Goal: Task Accomplishment & Management: Use online tool/utility

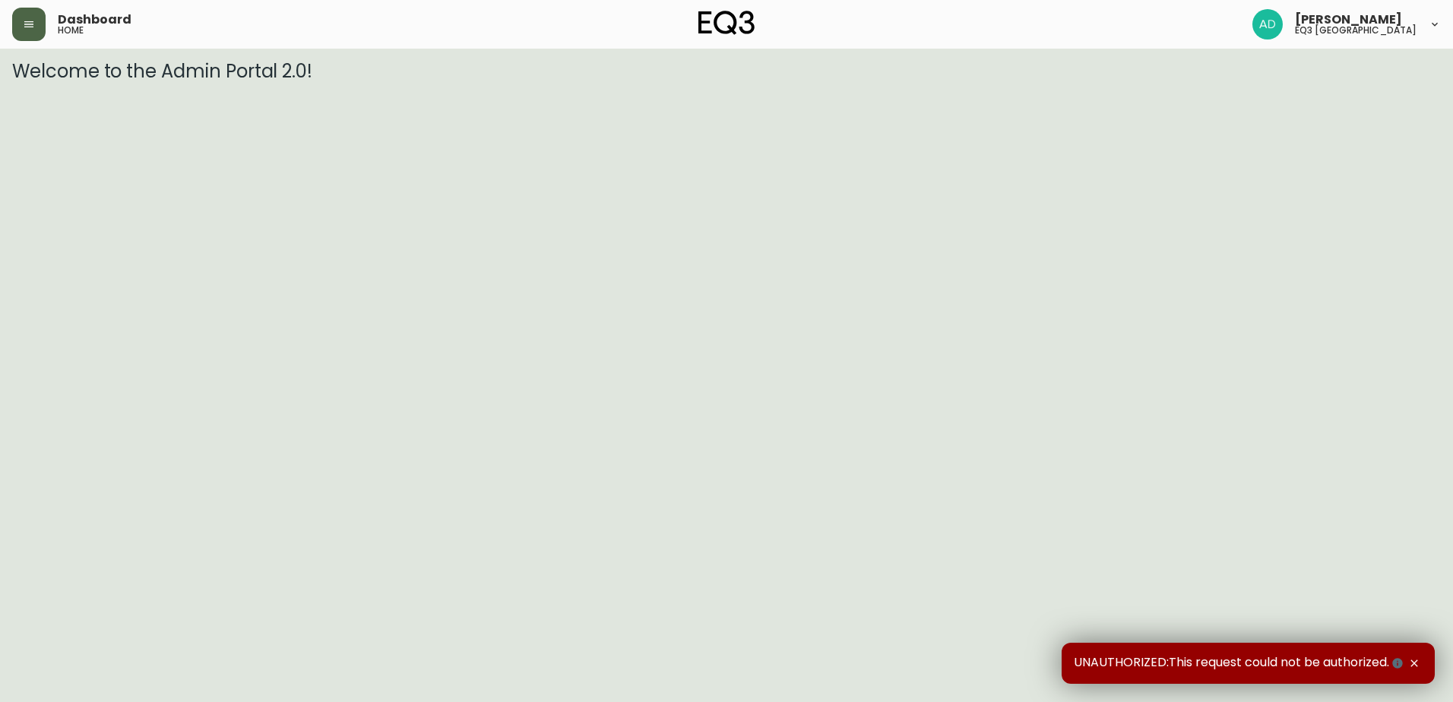
click at [34, 29] on icon "button" at bounding box center [29, 24] width 12 height 12
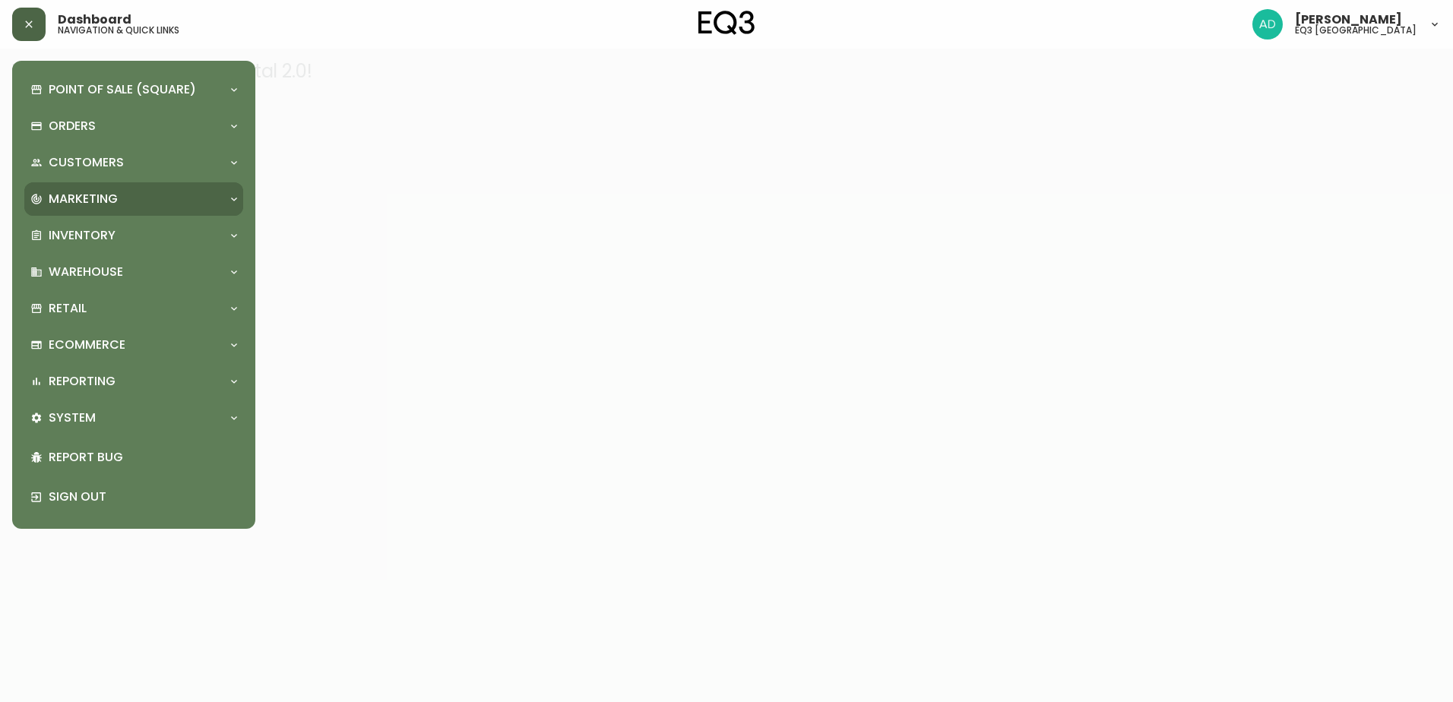
drag, startPoint x: 84, startPoint y: 231, endPoint x: 74, endPoint y: 207, distance: 25.5
click at [84, 232] on p "Inventory" at bounding box center [82, 235] width 67 height 17
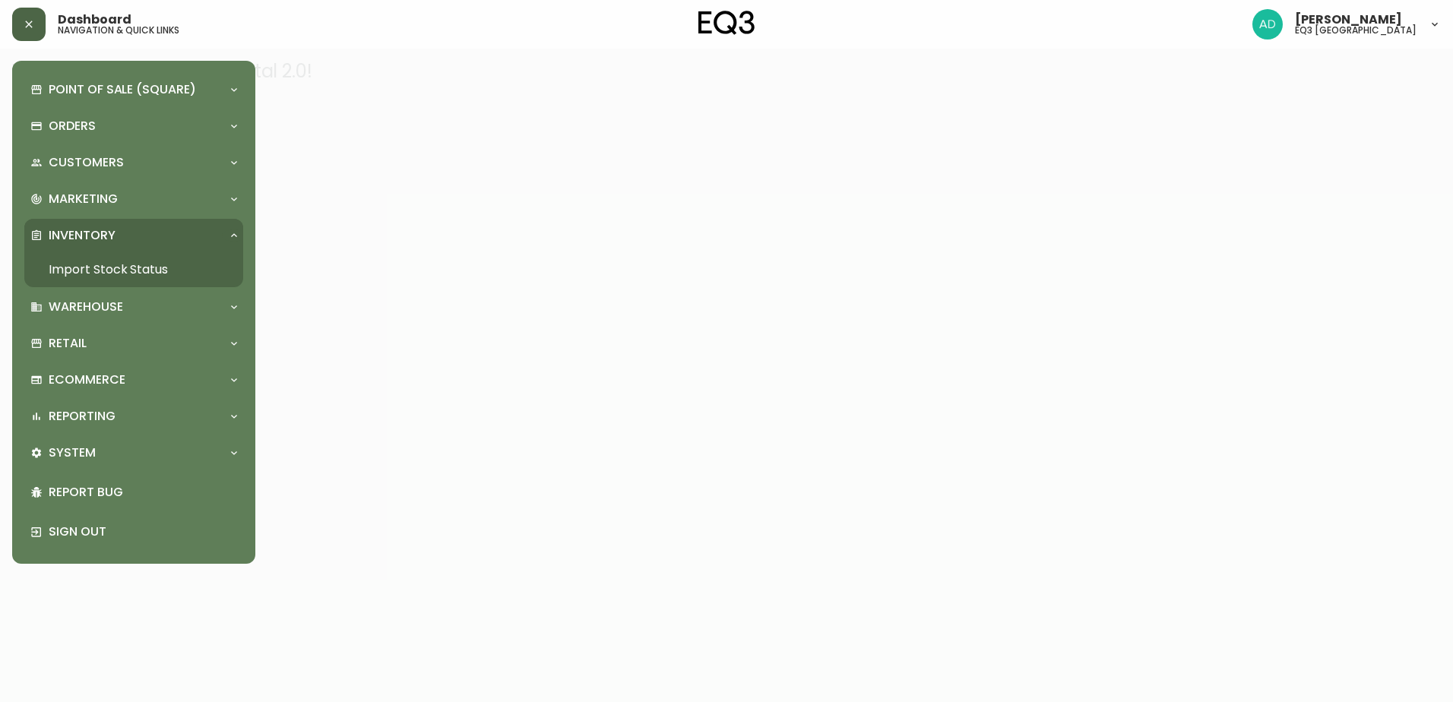
click at [134, 274] on link "Import Stock Status" at bounding box center [133, 269] width 219 height 35
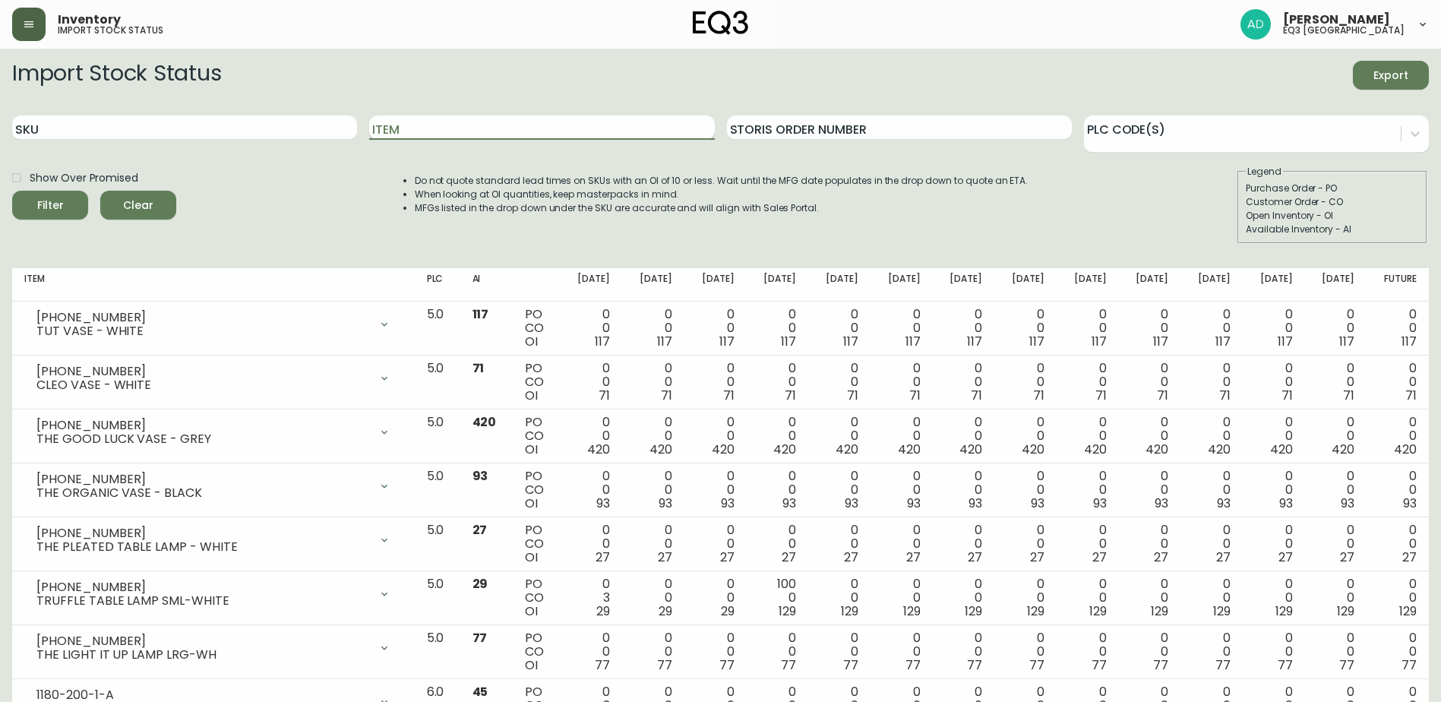
click at [425, 134] on input "Item" at bounding box center [541, 127] width 345 height 24
paste input "[PHONE_NUMBER]"
type input "[PHONE_NUMBER]"
click at [109, 128] on div "SKU" at bounding box center [184, 127] width 345 height 49
click at [92, 134] on input "SKU" at bounding box center [184, 127] width 345 height 24
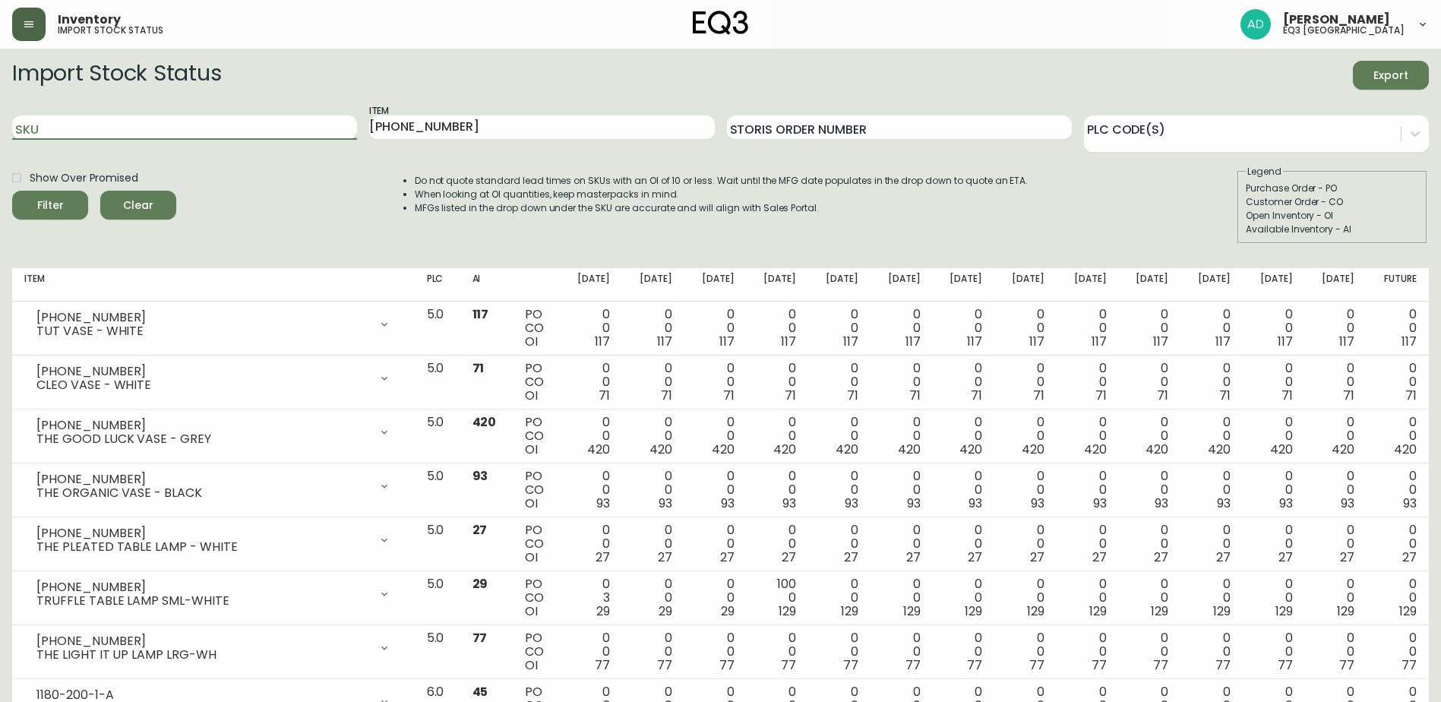
paste input "[PHONE_NUMBER]"
type input "[PHONE_NUMBER]"
click at [12, 191] on button "Filter" at bounding box center [50, 205] width 76 height 29
